Goal: Task Accomplishment & Management: Use online tool/utility

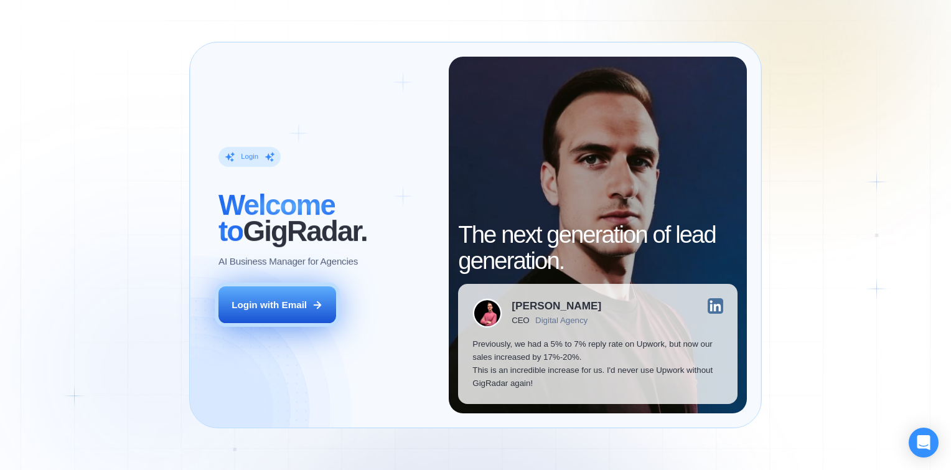
click at [270, 309] on div "Login with Email" at bounding box center [269, 304] width 75 height 13
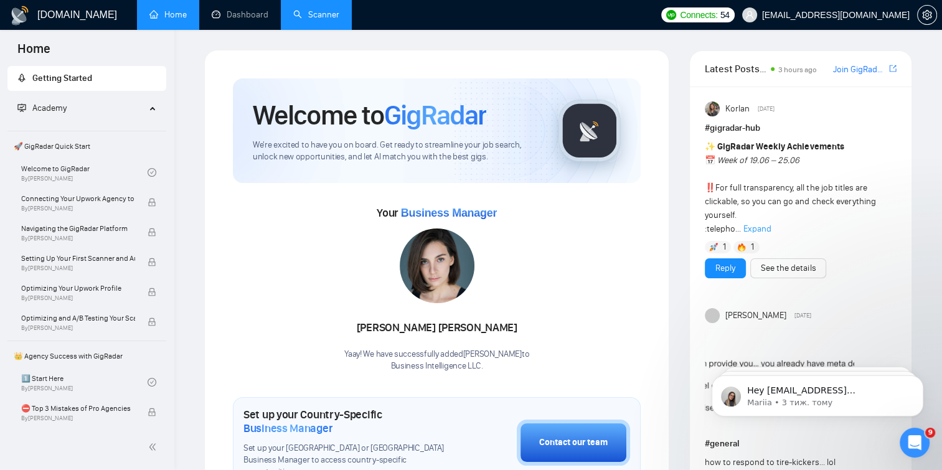
click at [316, 16] on link "Scanner" at bounding box center [316, 14] width 46 height 11
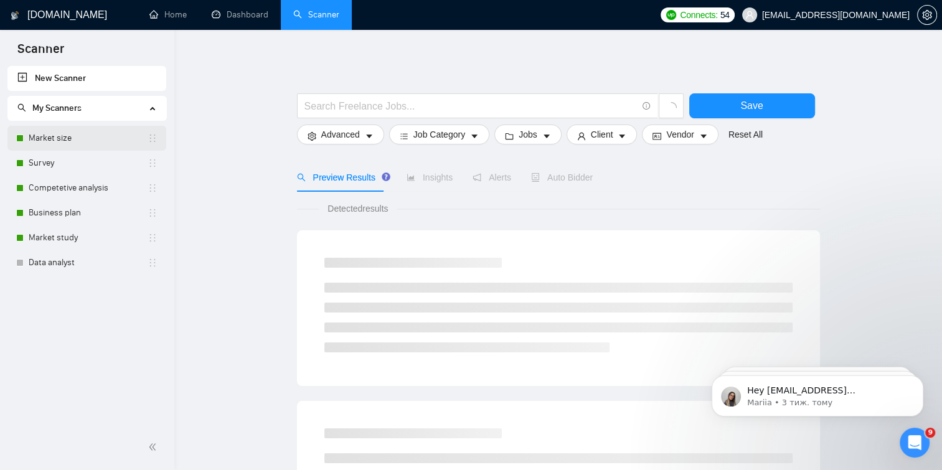
click at [110, 138] on link "Market size" at bounding box center [88, 138] width 119 height 25
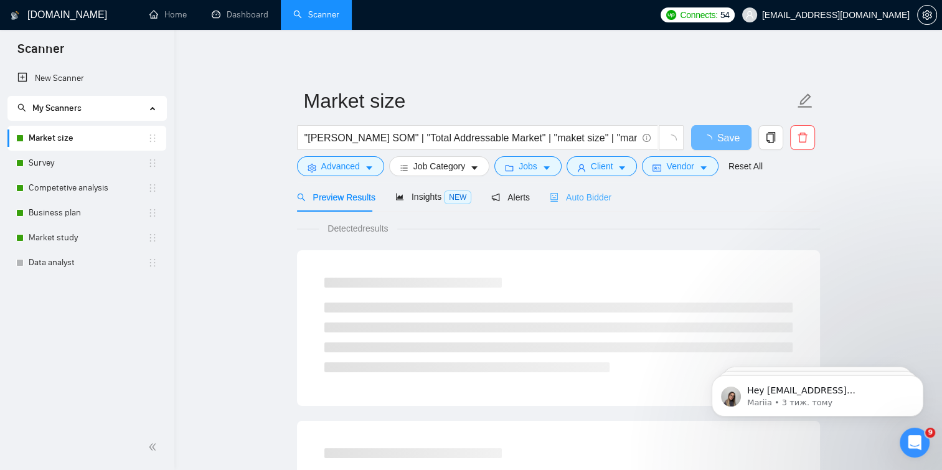
click at [553, 187] on div "Auto Bidder" at bounding box center [581, 196] width 62 height 29
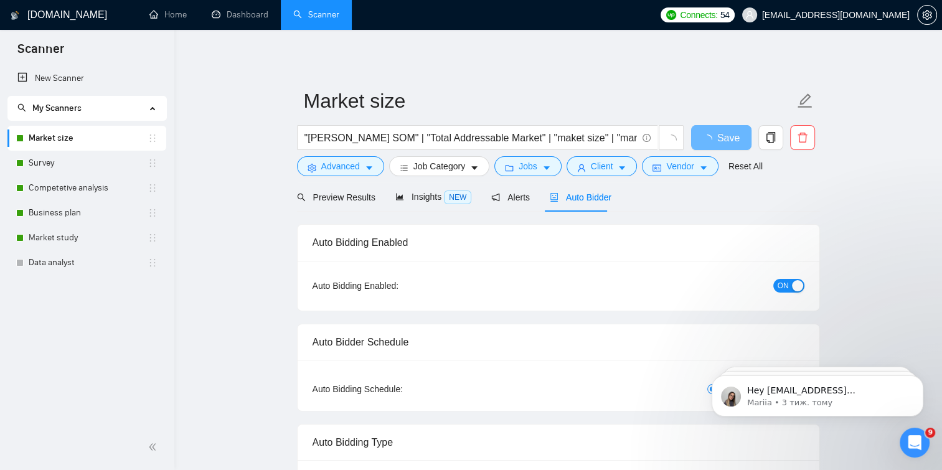
checkbox input "true"
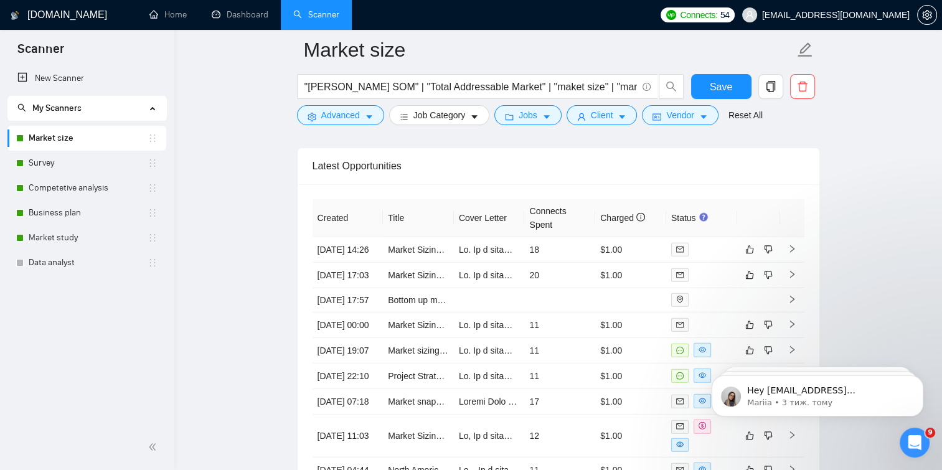
scroll to position [3278, 0]
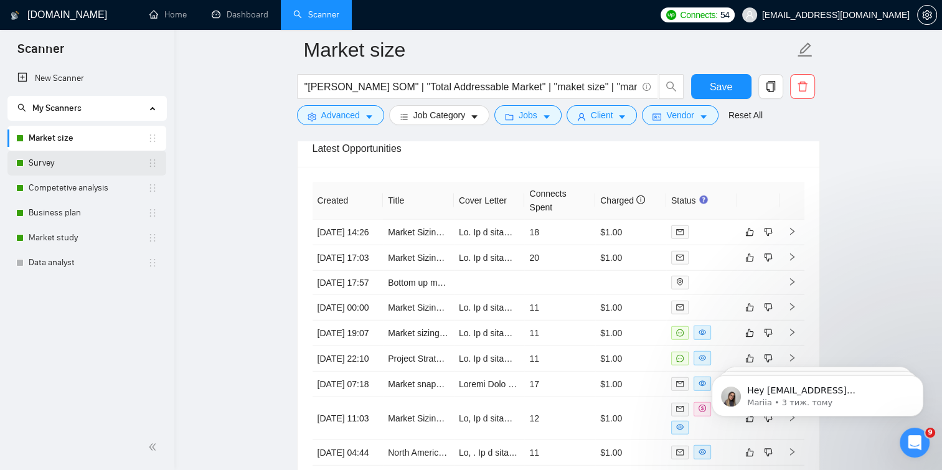
click at [87, 157] on link "Survey" at bounding box center [88, 163] width 119 height 25
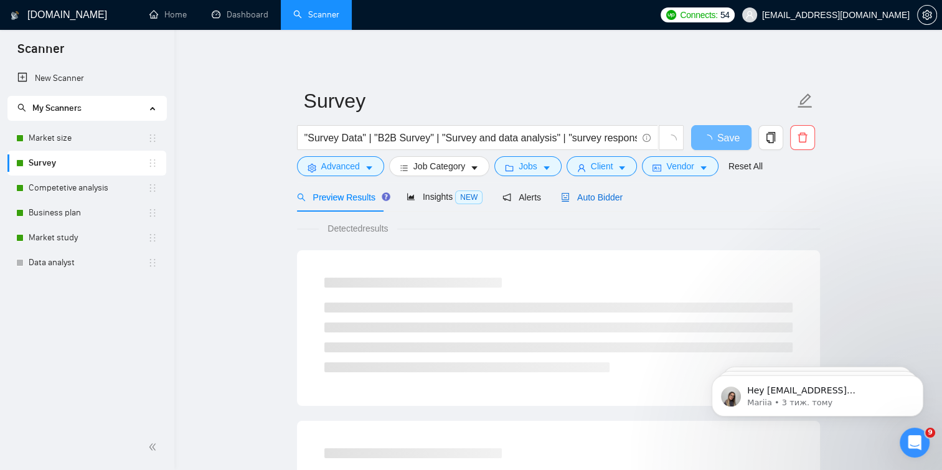
click at [606, 197] on span "Auto Bidder" at bounding box center [592, 197] width 62 height 10
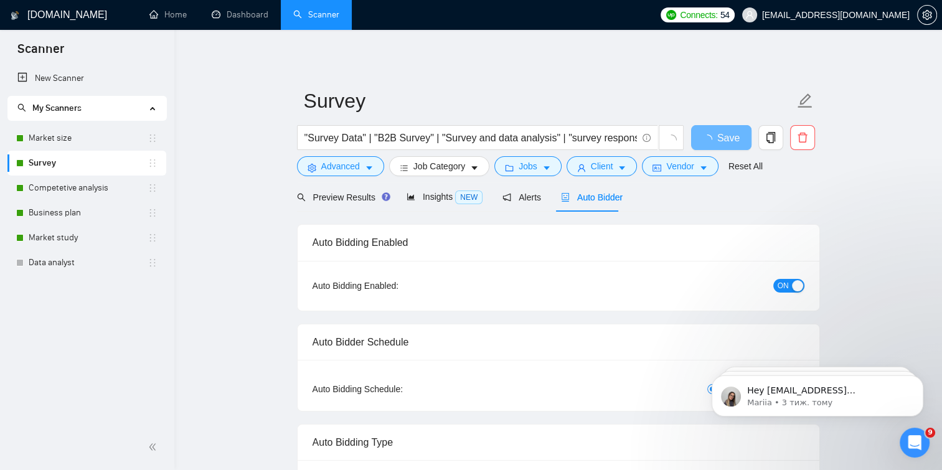
checkbox input "true"
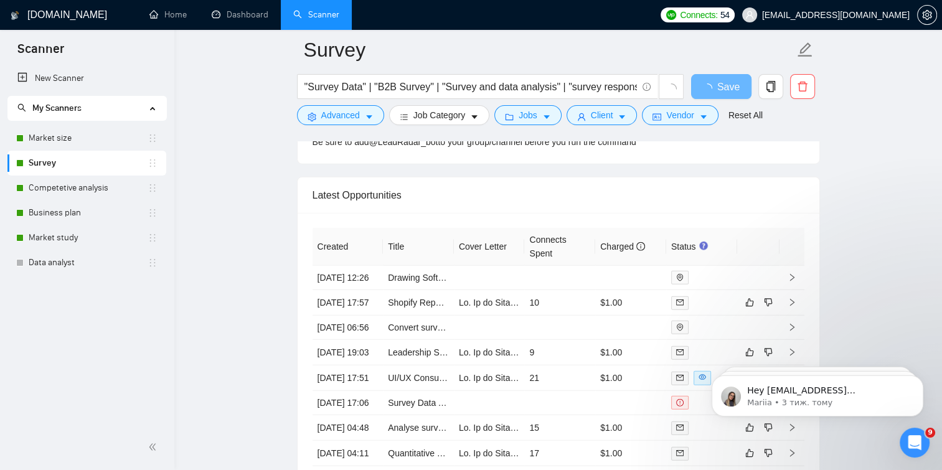
scroll to position [3022, 0]
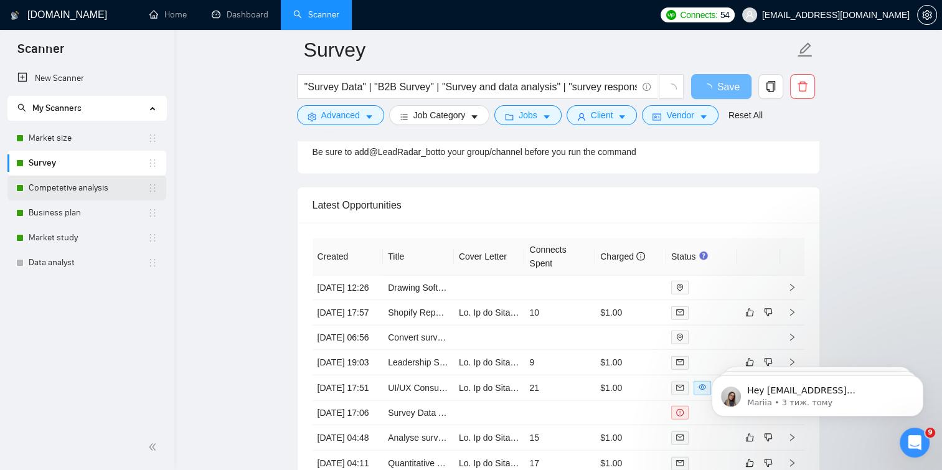
click at [104, 194] on link "Competetive analysis" at bounding box center [88, 188] width 119 height 25
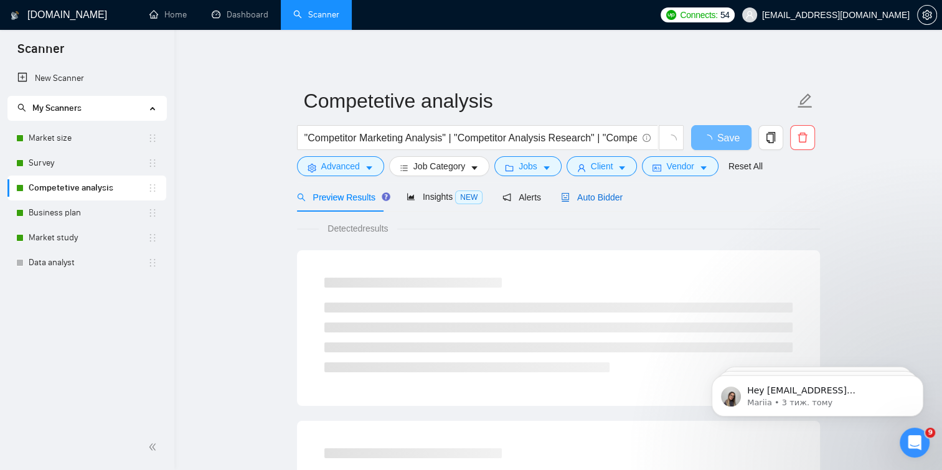
click at [580, 196] on span "Auto Bidder" at bounding box center [592, 197] width 62 height 10
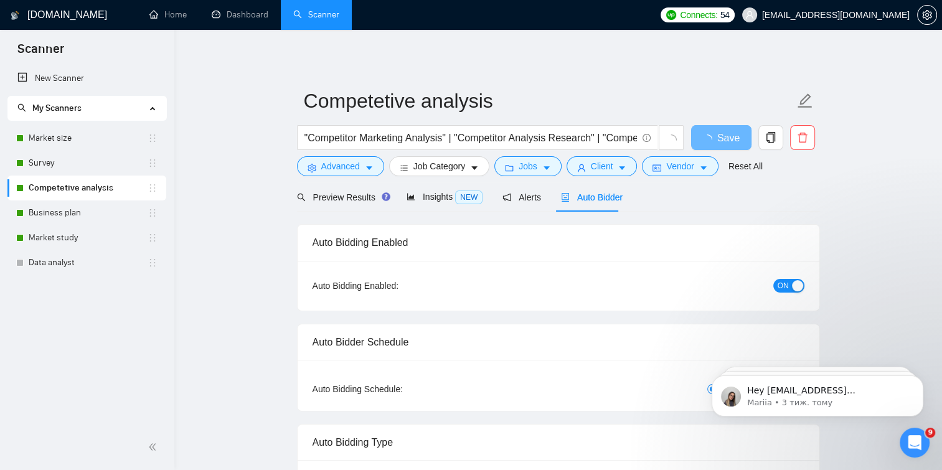
checkbox input "true"
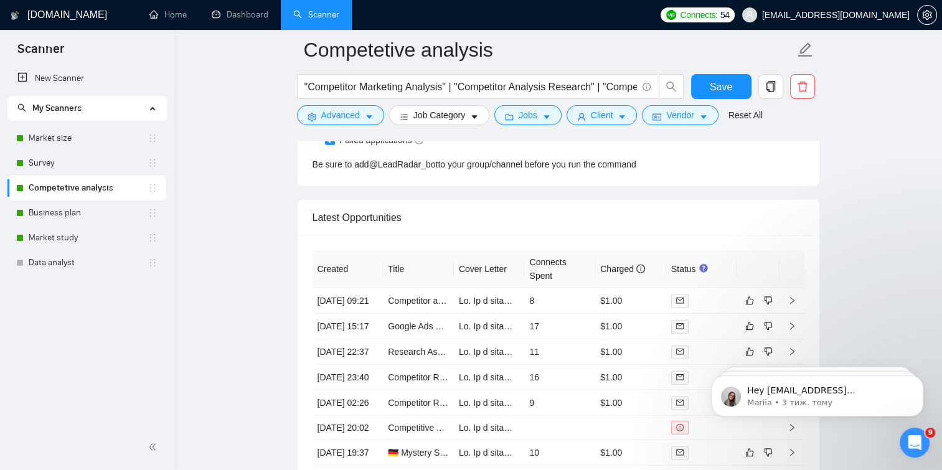
scroll to position [3257, 0]
